Goal: Find specific page/section: Find specific page/section

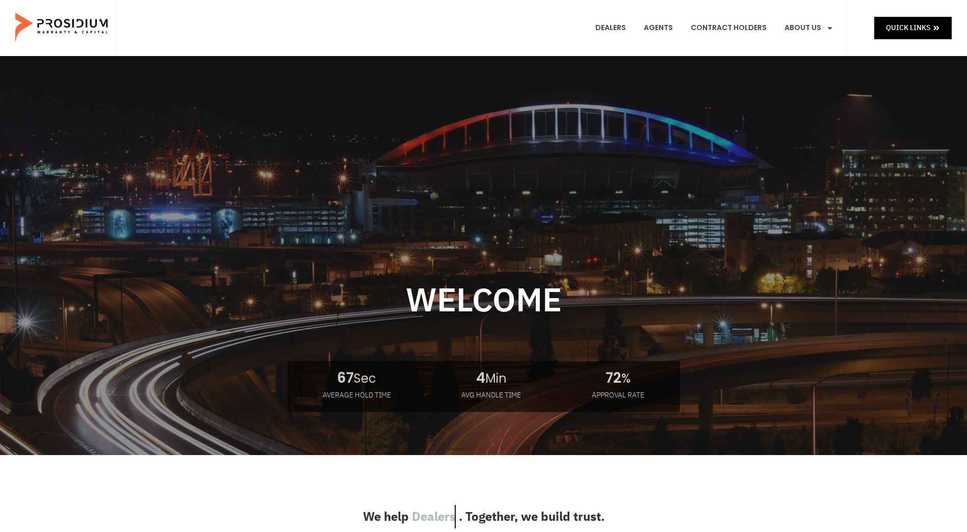
click at [910, 33] on e-page-transition at bounding box center [483, 266] width 967 height 532
click at [892, 27] on span "Quick Links" at bounding box center [908, 27] width 44 height 13
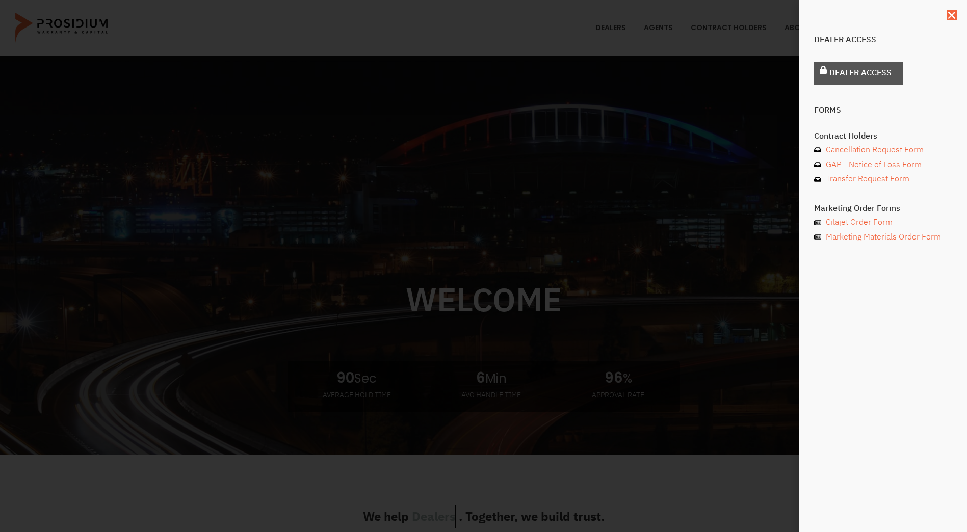
click at [856, 71] on span "Dealer Access" at bounding box center [860, 73] width 62 height 15
click at [838, 74] on span "Dealer Access" at bounding box center [860, 73] width 62 height 15
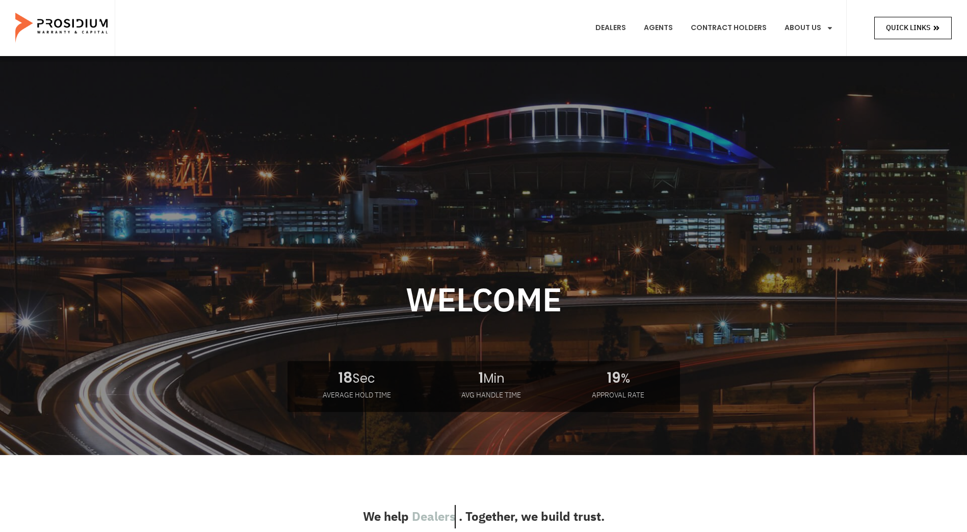
click at [914, 32] on span "Quick Links" at bounding box center [908, 27] width 44 height 13
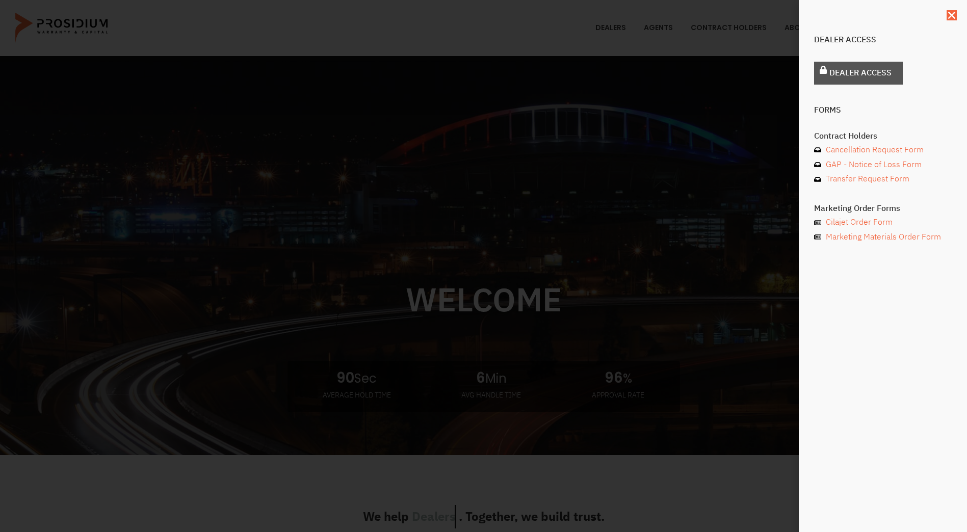
click at [887, 72] on span "Dealer Access" at bounding box center [860, 73] width 62 height 15
